Goal: Task Accomplishment & Management: Complete application form

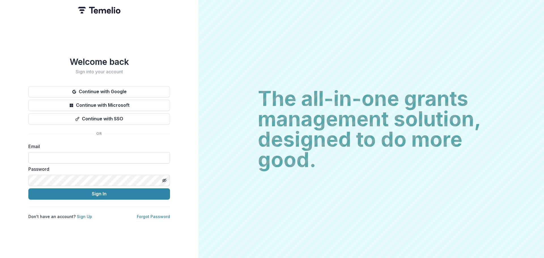
click at [100, 157] on input at bounding box center [99, 157] width 142 height 11
type input "**********"
click at [28, 189] on button "Sign In" at bounding box center [99, 194] width 142 height 11
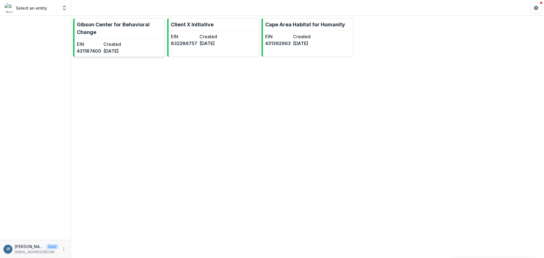
click at [135, 29] on p "Gibson Center for Behavioral Change" at bounding box center [120, 28] width 86 height 15
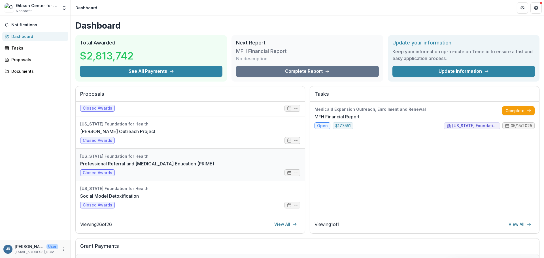
scroll to position [539, 0]
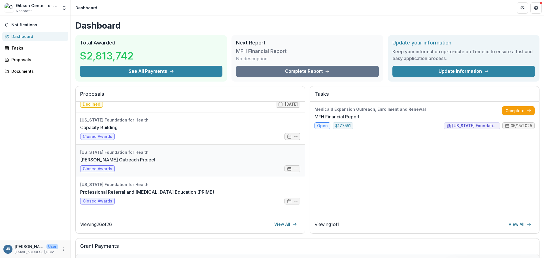
click at [113, 159] on link "[PERSON_NAME] Outreach Project" at bounding box center [117, 160] width 75 height 7
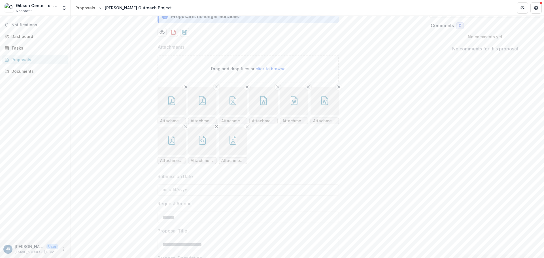
scroll to position [113, 0]
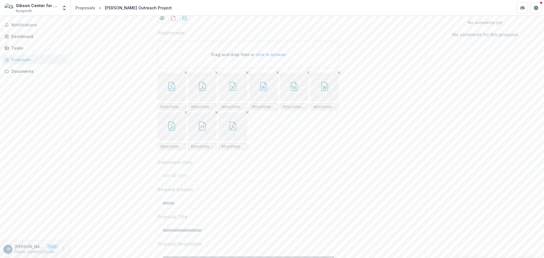
click at [182, 101] on button "button" at bounding box center [172, 87] width 28 height 28
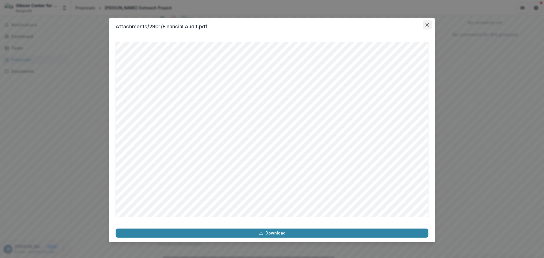
click at [428, 24] on icon "Close" at bounding box center [427, 24] width 3 height 3
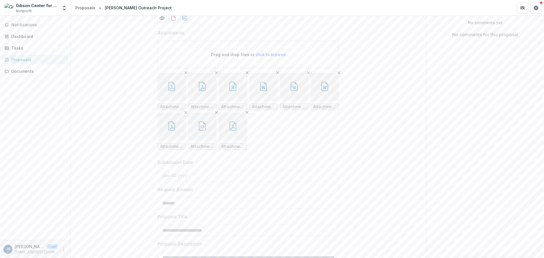
click at [208, 101] on button "button" at bounding box center [202, 87] width 28 height 28
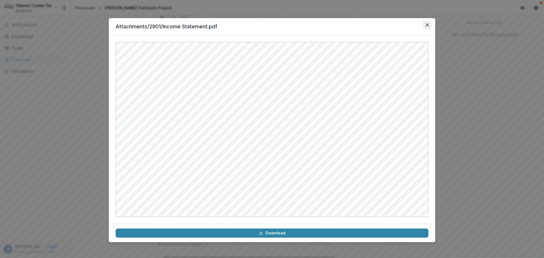
click at [427, 24] on icon "Close" at bounding box center [427, 24] width 3 height 3
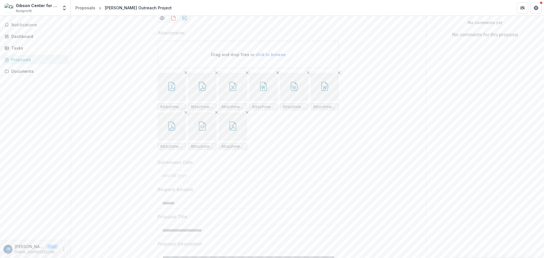
click at [226, 101] on button "button" at bounding box center [233, 87] width 28 height 28
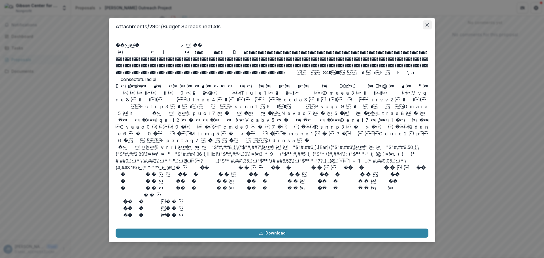
click at [427, 22] on button "Close" at bounding box center [427, 24] width 9 height 9
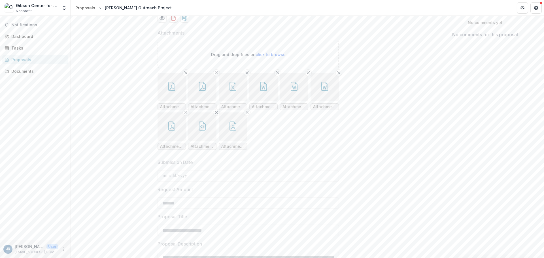
click at [255, 101] on button "button" at bounding box center [264, 87] width 28 height 28
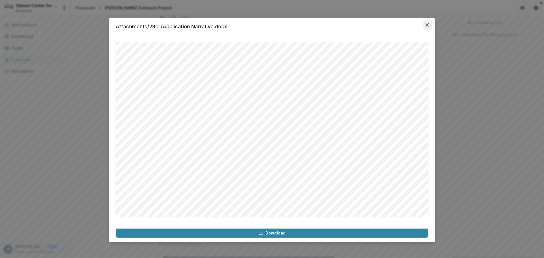
click at [427, 24] on icon "Close" at bounding box center [427, 24] width 3 height 3
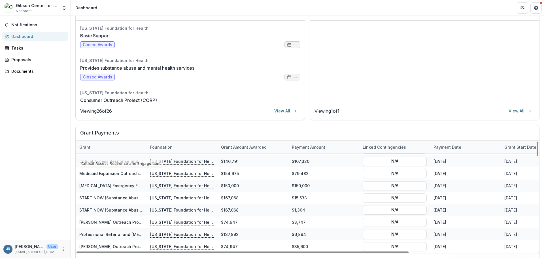
scroll to position [170, 0]
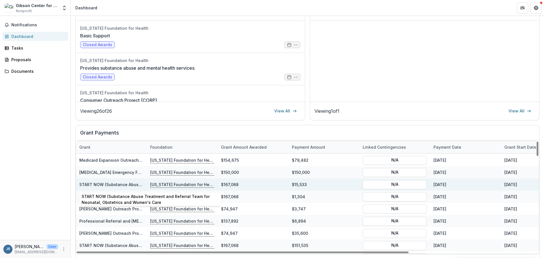
click at [99, 185] on link "START NOW (Substance Abuse Treatment and Referral Team for Neonatal, Obstetrics…" at bounding box center [183, 184] width 209 height 5
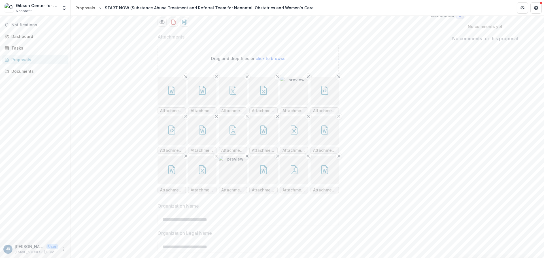
scroll to position [113, 0]
click at [177, 101] on button "button" at bounding box center [172, 87] width 28 height 28
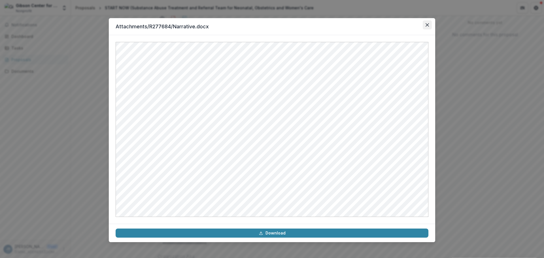
click at [429, 26] on icon "Close" at bounding box center [427, 24] width 3 height 3
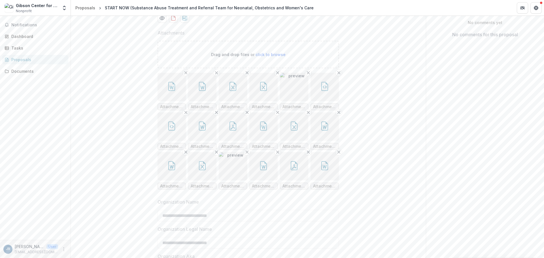
click at [206, 91] on icon "button" at bounding box center [202, 86] width 9 height 9
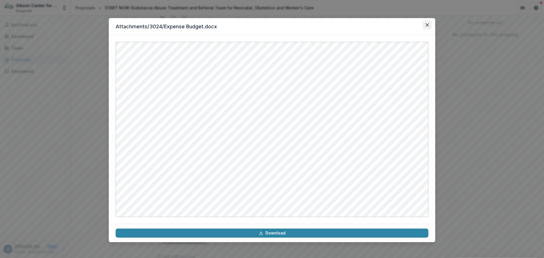
click at [429, 25] on icon "Close" at bounding box center [427, 24] width 3 height 3
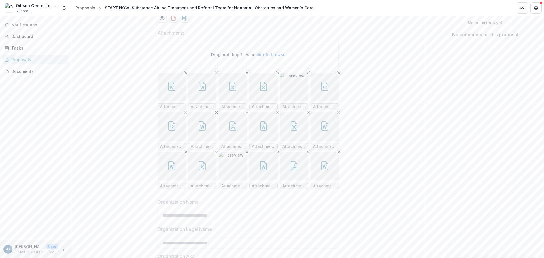
click at [231, 101] on button "button" at bounding box center [233, 87] width 28 height 28
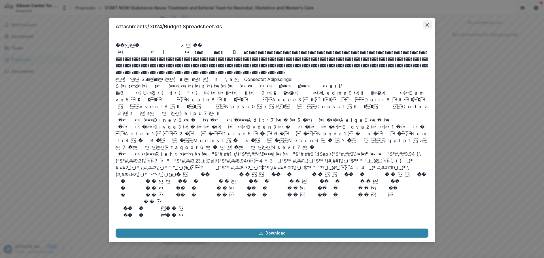
click at [427, 24] on icon "Close" at bounding box center [427, 24] width 3 height 3
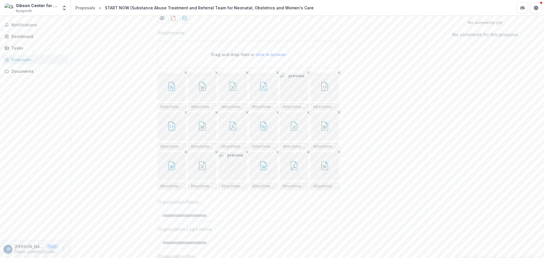
click at [264, 91] on icon "button" at bounding box center [263, 86] width 9 height 9
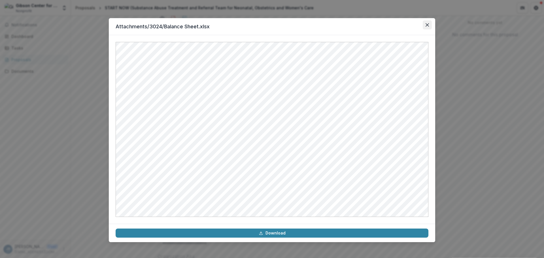
click at [428, 24] on icon "Close" at bounding box center [427, 24] width 3 height 3
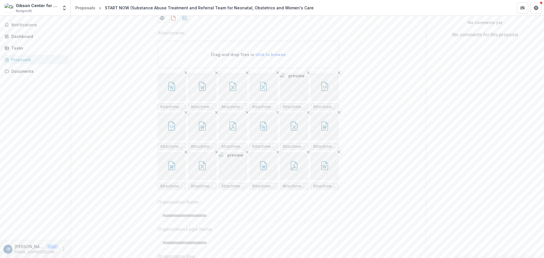
click at [290, 101] on img "button" at bounding box center [294, 87] width 28 height 28
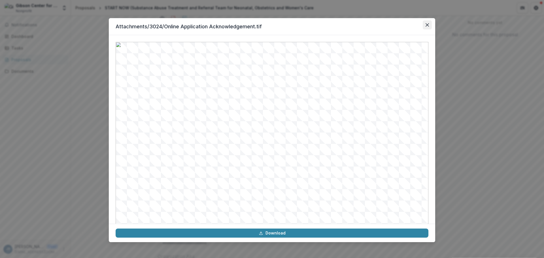
click at [429, 22] on button "Close" at bounding box center [427, 24] width 9 height 9
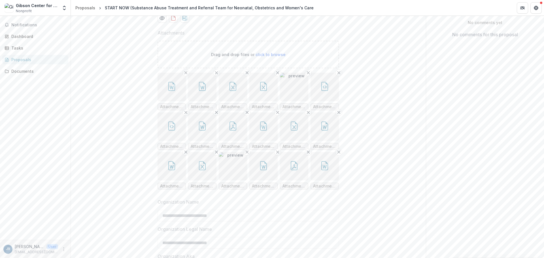
click at [327, 91] on icon "button" at bounding box center [325, 86] width 7 height 9
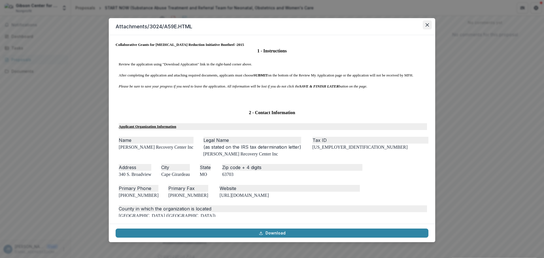
click at [430, 23] on button "Close" at bounding box center [427, 24] width 9 height 9
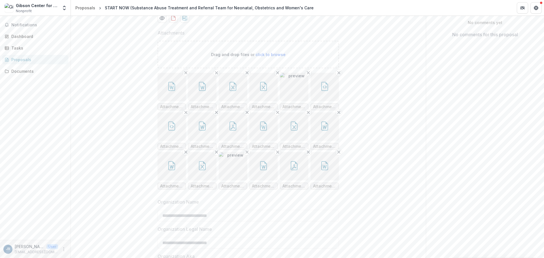
click at [176, 141] on button "button" at bounding box center [172, 127] width 28 height 28
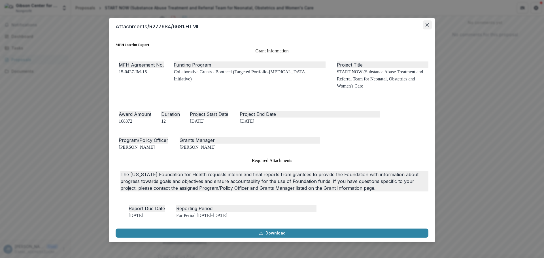
click at [427, 23] on icon "Close" at bounding box center [427, 24] width 3 height 3
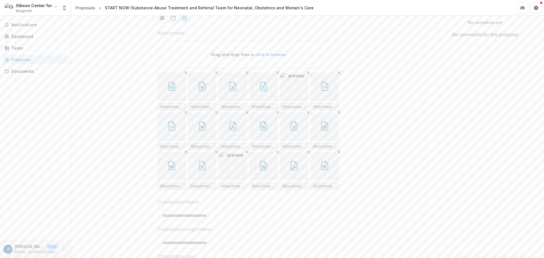
click at [210, 141] on button "button" at bounding box center [202, 127] width 28 height 28
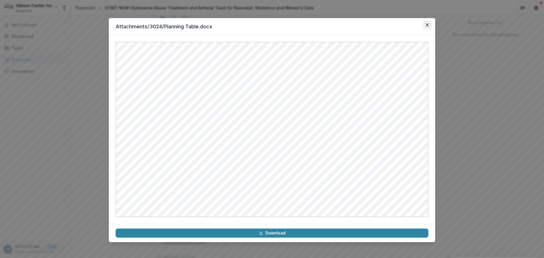
click at [428, 26] on icon "Close" at bounding box center [427, 24] width 3 height 3
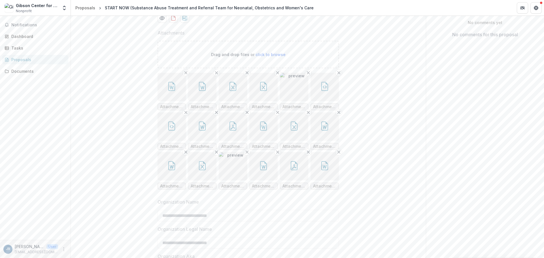
click at [230, 131] on icon "button" at bounding box center [233, 126] width 7 height 9
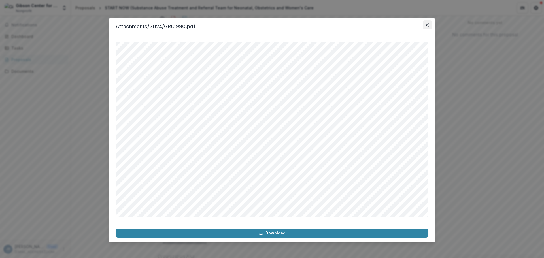
click at [426, 26] on icon "Close" at bounding box center [427, 24] width 3 height 3
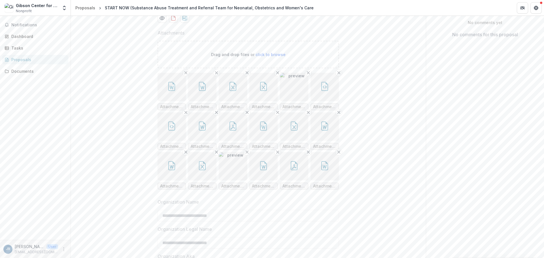
click at [264, 131] on icon "button" at bounding box center [263, 126] width 9 height 9
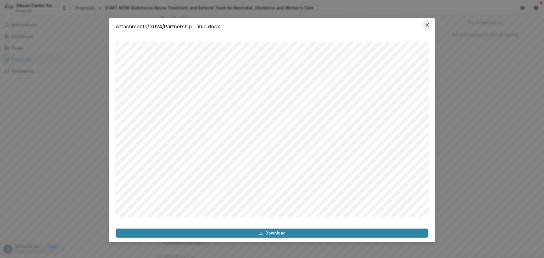
click at [429, 23] on icon "Close" at bounding box center [427, 24] width 3 height 3
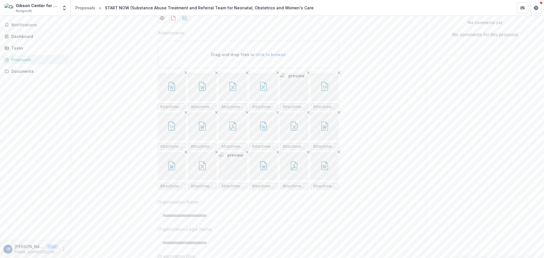
click at [293, 129] on icon "button" at bounding box center [294, 127] width 3 height 4
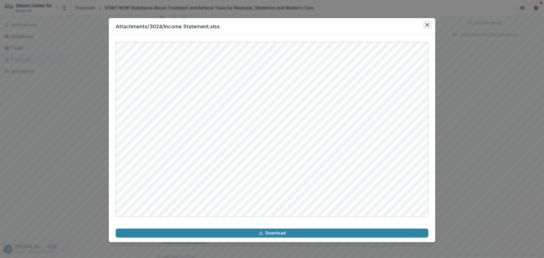
click at [428, 24] on icon "Close" at bounding box center [427, 24] width 3 height 3
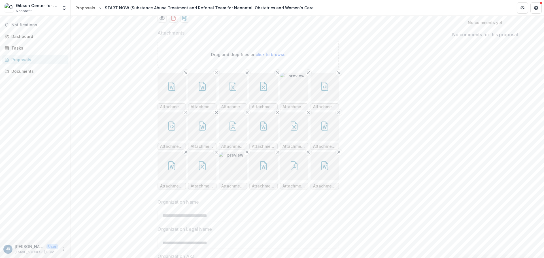
click at [322, 131] on icon "button" at bounding box center [325, 126] width 7 height 9
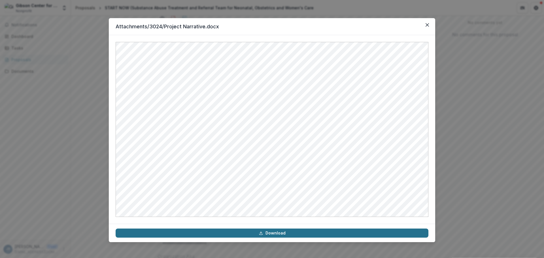
click at [274, 233] on link "Download" at bounding box center [272, 233] width 313 height 9
drag, startPoint x: 429, startPoint y: 23, endPoint x: 441, endPoint y: 19, distance: 12.7
click at [429, 23] on button "Close" at bounding box center [427, 24] width 9 height 9
